Goal: Find contact information: Find contact information

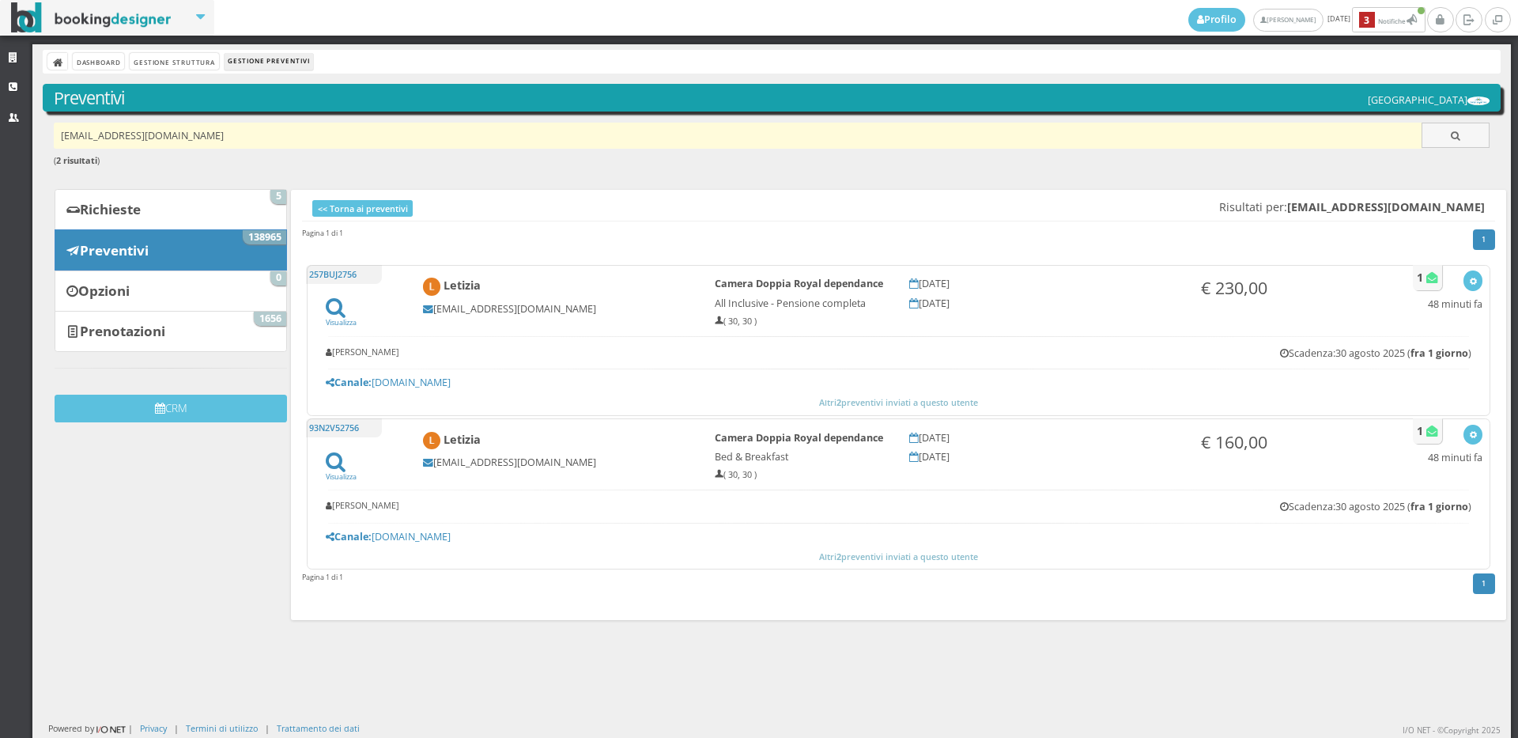
click at [210, 134] on input "[EMAIL_ADDRESS][DOMAIN_NAME]" at bounding box center [738, 136] width 1369 height 26
paste input "[PERSON_NAME][EMAIL_ADDRESS][DOMAIN_NAME]"
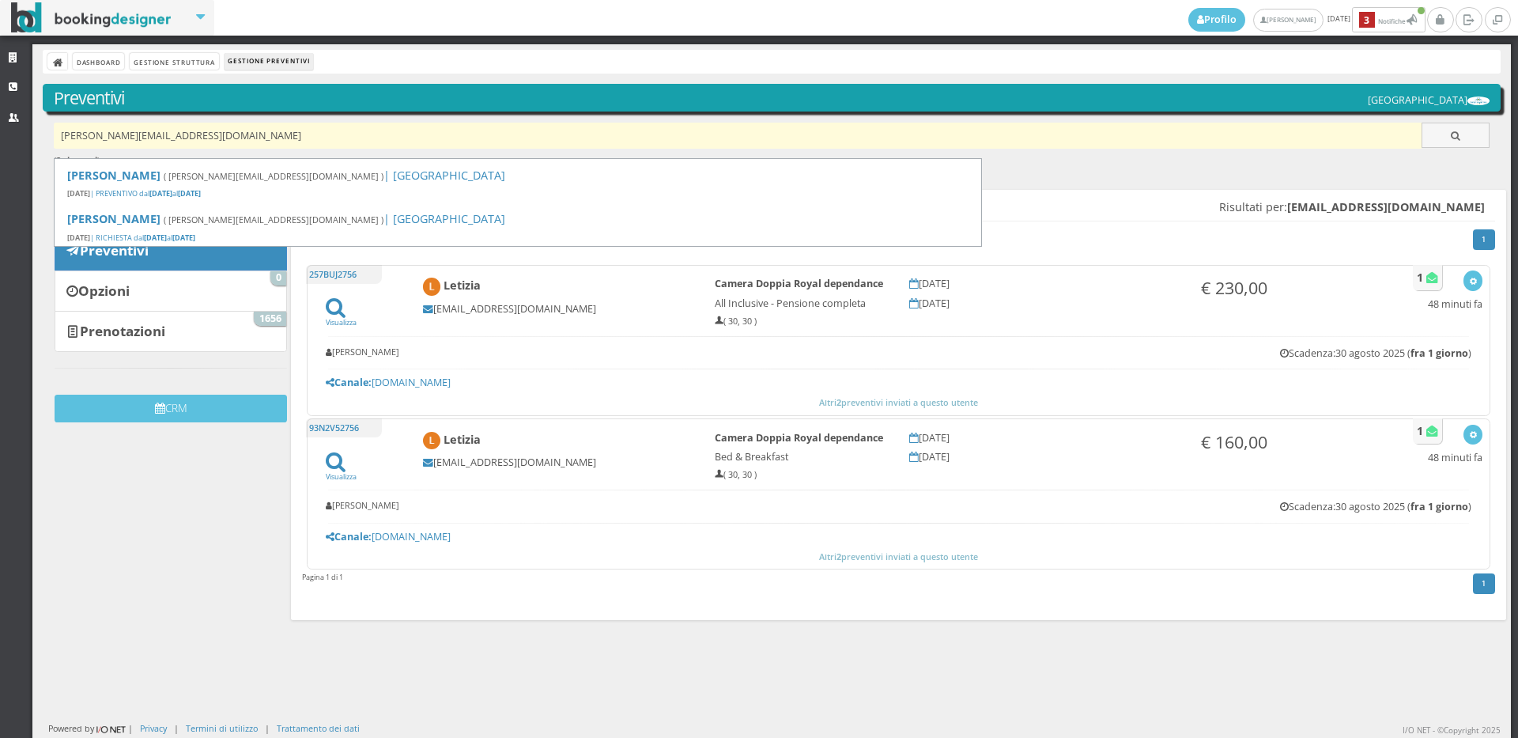
type input "[PERSON_NAME][EMAIL_ADDRESS][DOMAIN_NAME]"
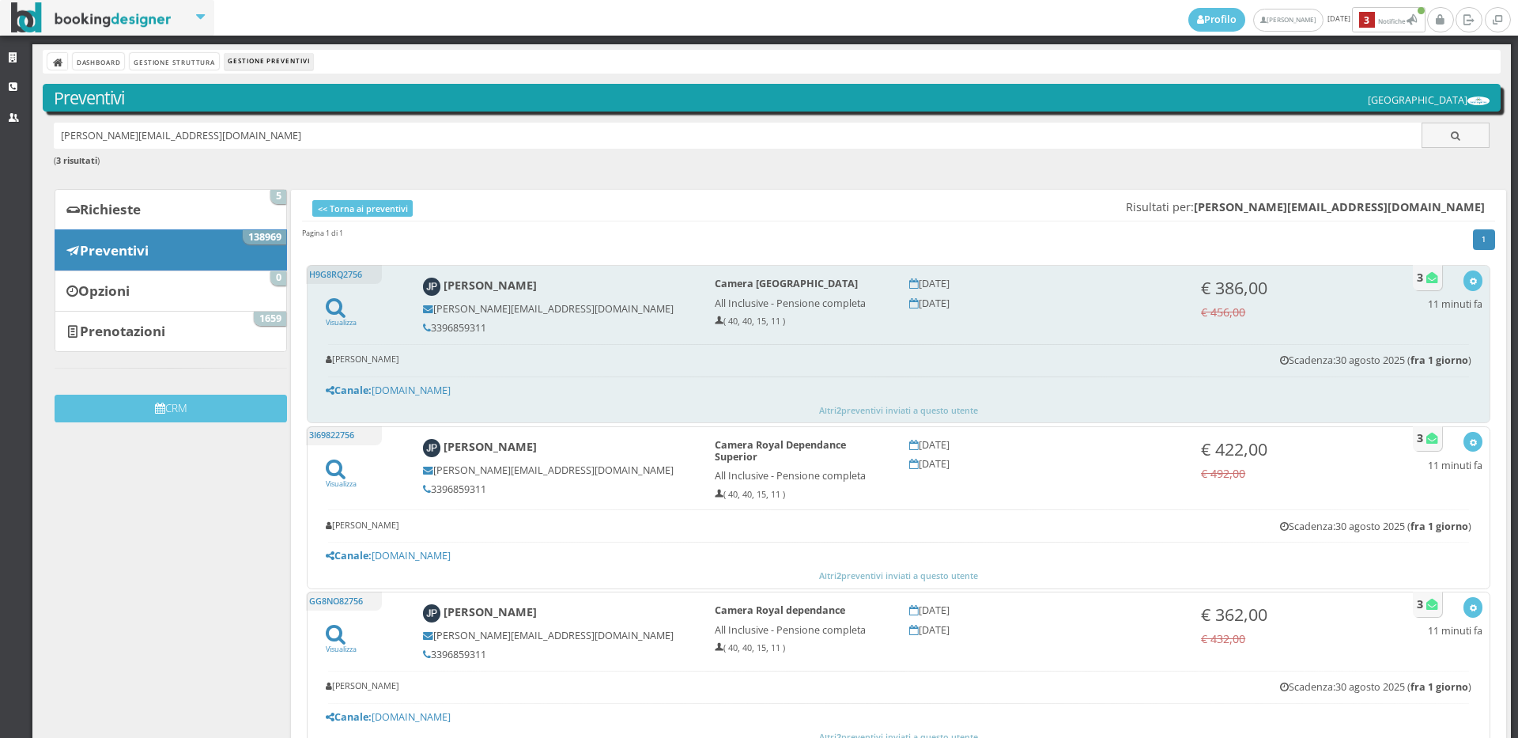
click at [482, 326] on h5 "3396859311" at bounding box center [558, 328] width 270 height 12
copy h5 "3396859311"
drag, startPoint x: 1453, startPoint y: 280, endPoint x: 1438, endPoint y: 285, distance: 15.8
click at [1439, 285] on div "Visualizza Visualizza sul sito Invia email Elimina 11 minuti fa" at bounding box center [1455, 293] width 55 height 47
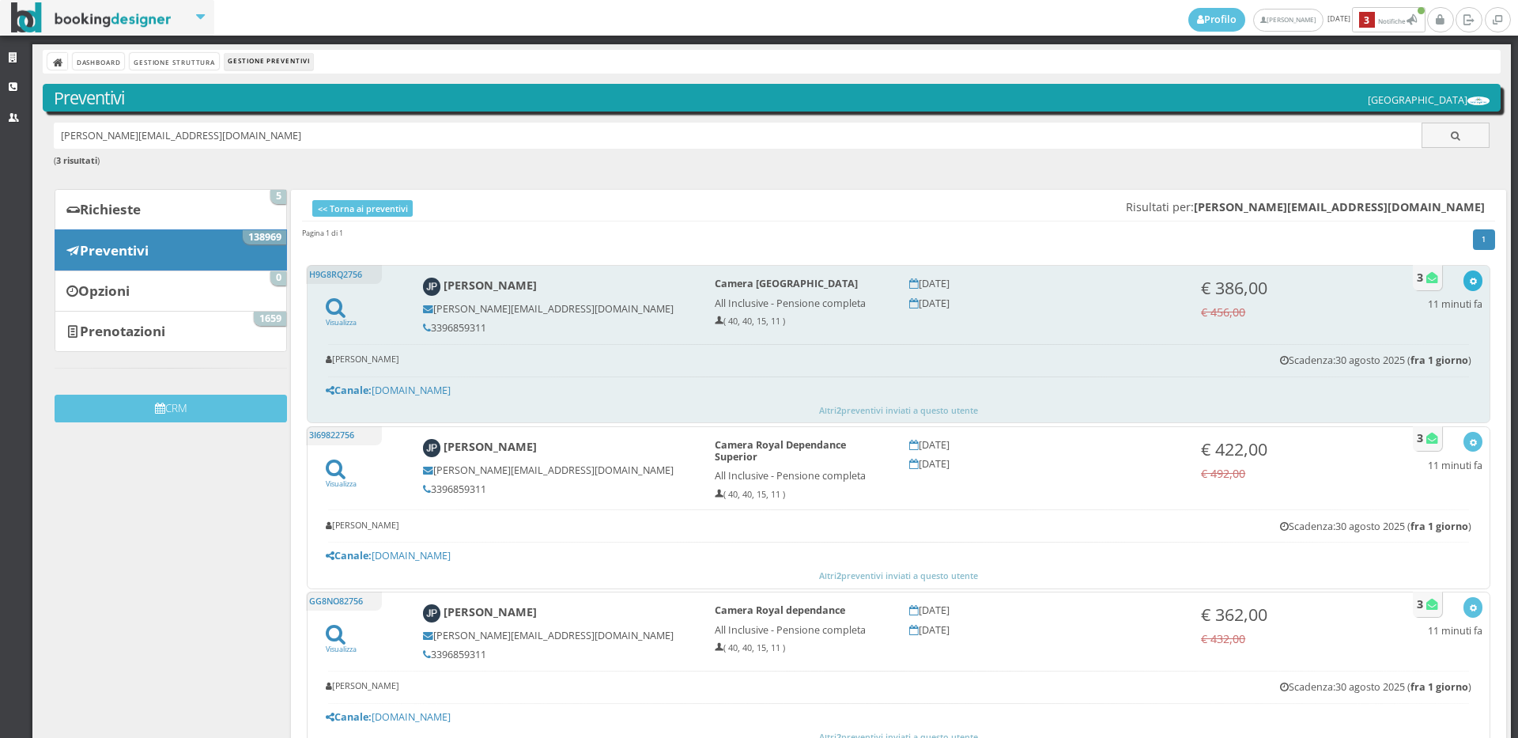
click at [1469, 283] on icon "button" at bounding box center [1473, 282] width 9 height 9
click at [1413, 357] on link "Visualizza sul sito" at bounding box center [1420, 357] width 123 height 18
